Goal: Transaction & Acquisition: Download file/media

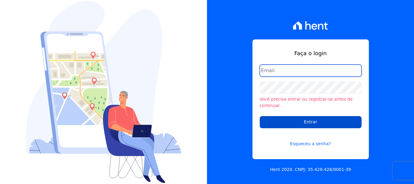
type input "[EMAIL_ADDRESS][DOMAIN_NAME]"
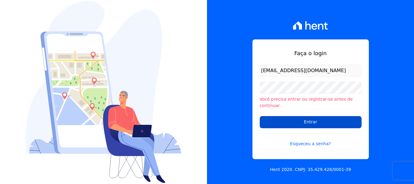
click at [311, 120] on input "Entrar" at bounding box center [311, 122] width 102 height 12
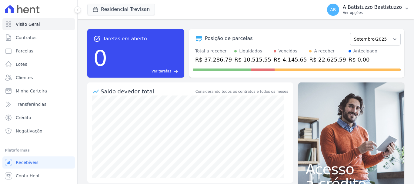
click at [336, 9] on span "AB" at bounding box center [333, 10] width 6 height 4
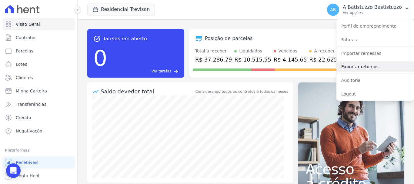
click at [353, 66] on link "Exportar retornos" at bounding box center [376, 66] width 78 height 11
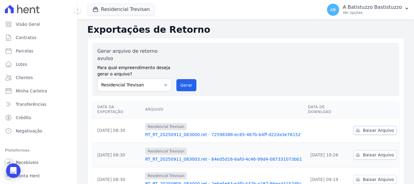
click at [381, 127] on span "Baixar Arquivo" at bounding box center [378, 130] width 31 height 6
click at [183, 132] on link "RT_RT_20250912_083000.ret - 72598388-ec65-467b-b4ff-d22da3e76152" at bounding box center [224, 135] width 158 height 6
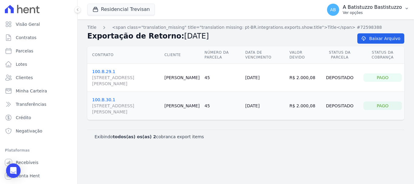
click at [336, 8] on span "AB" at bounding box center [333, 10] width 6 height 4
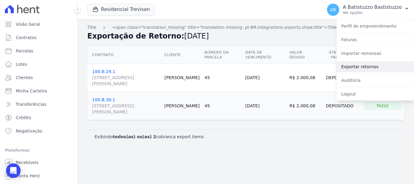
click at [349, 66] on link "Exportar retornos" at bounding box center [376, 66] width 78 height 11
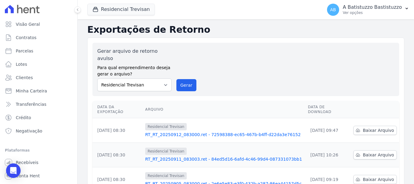
scroll to position [91, 0]
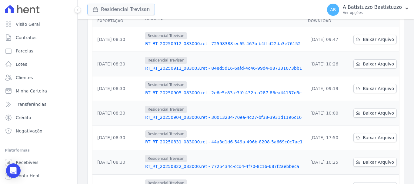
click at [117, 5] on button "Residencial Trevisan" at bounding box center [121, 10] width 68 height 12
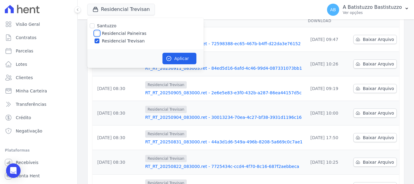
click at [95, 34] on input "Residencial Paineiras" at bounding box center [97, 33] width 5 height 5
checkbox input "true"
click at [98, 39] on input "Residencial Trevisan" at bounding box center [97, 41] width 5 height 5
checkbox input "false"
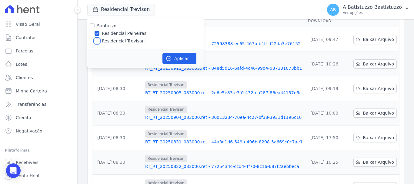
checkbox input "false"
click at [186, 56] on button "Aplicar" at bounding box center [180, 59] width 34 height 12
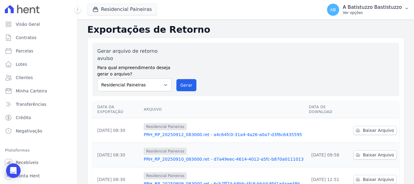
click at [336, 12] on span "AB" at bounding box center [333, 10] width 6 height 4
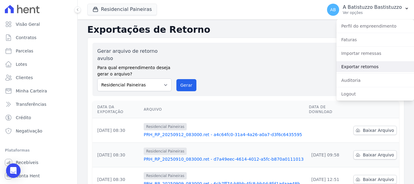
click at [353, 66] on link "Exportar retornos" at bounding box center [376, 66] width 78 height 11
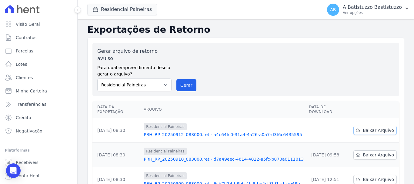
click at [375, 127] on span "Baixar Arquivo" at bounding box center [378, 130] width 31 height 6
click at [174, 132] on link "PRH_RP_20250912_083000.ret - a4c64fc0-31a4-4a26-a0a7-d3f6c6435595" at bounding box center [224, 135] width 161 height 6
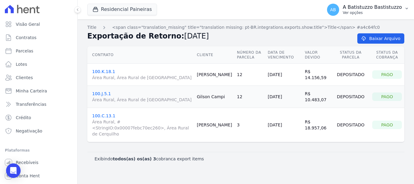
click at [340, 11] on span "AB" at bounding box center [333, 10] width 12 height 12
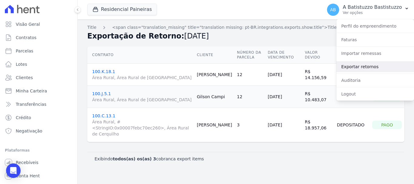
click at [345, 65] on link "Exportar retornos" at bounding box center [376, 66] width 78 height 11
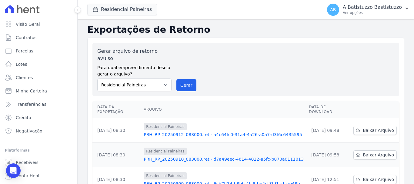
scroll to position [61, 0]
